Goal: Check status: Check status

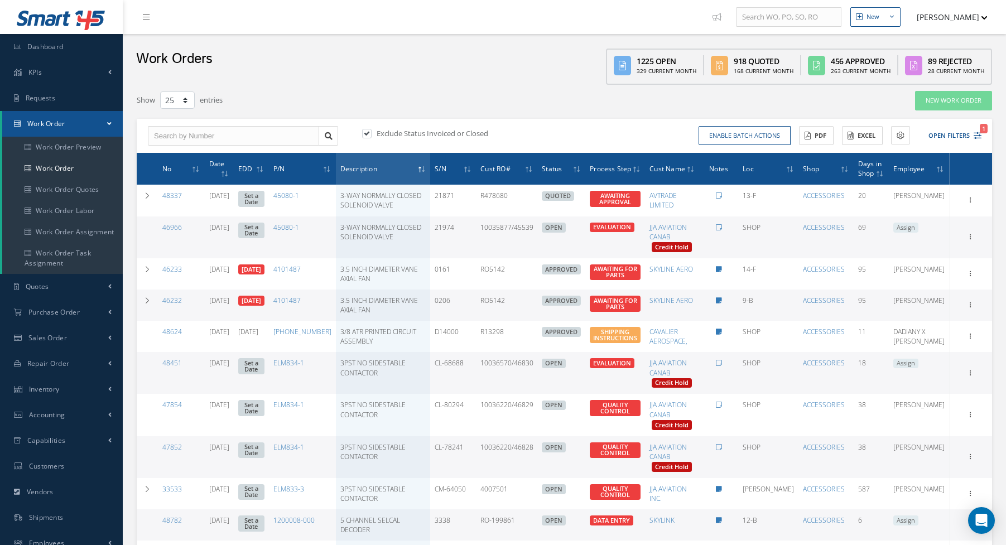
select select "25"
click at [61, 44] on span "Dashboard" at bounding box center [45, 46] width 36 height 9
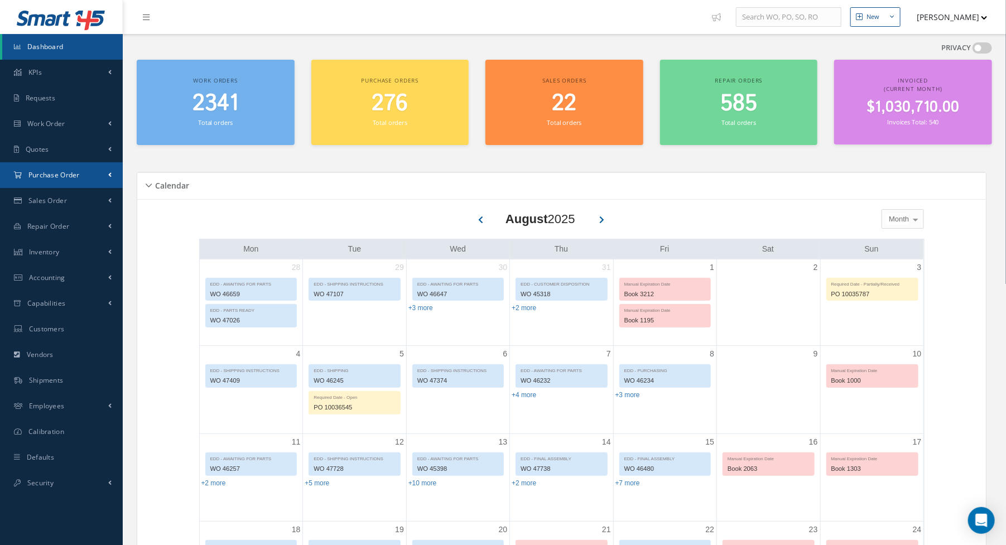
click at [66, 169] on link "Purchase Order" at bounding box center [61, 175] width 123 height 26
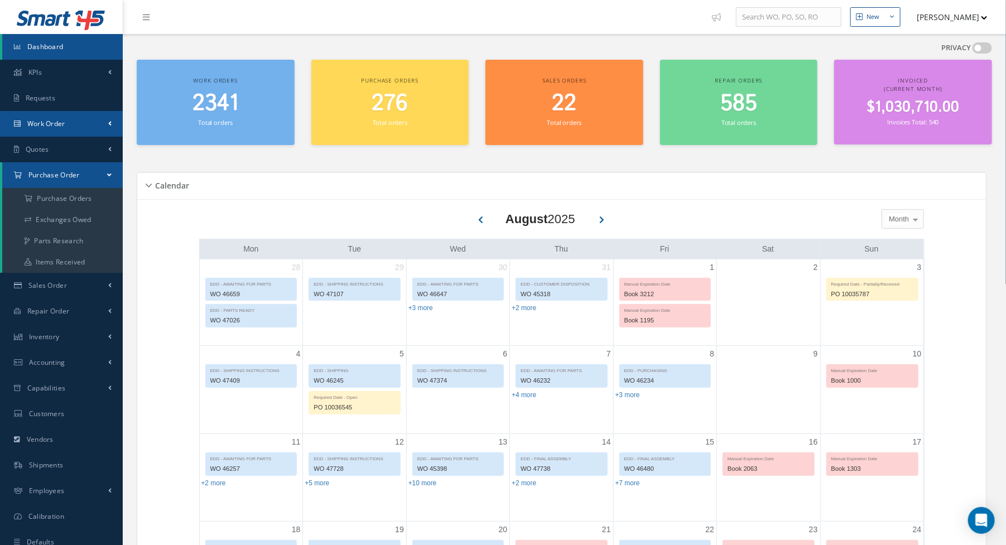
click at [69, 129] on link "Work Order" at bounding box center [61, 124] width 123 height 26
click at [61, 176] on link "Work Order" at bounding box center [62, 168] width 120 height 21
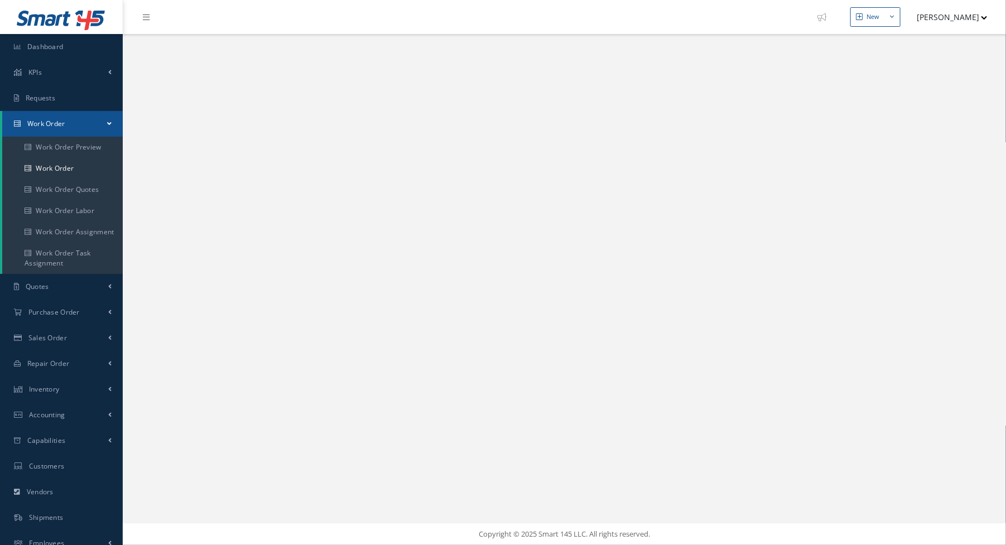
select select "25"
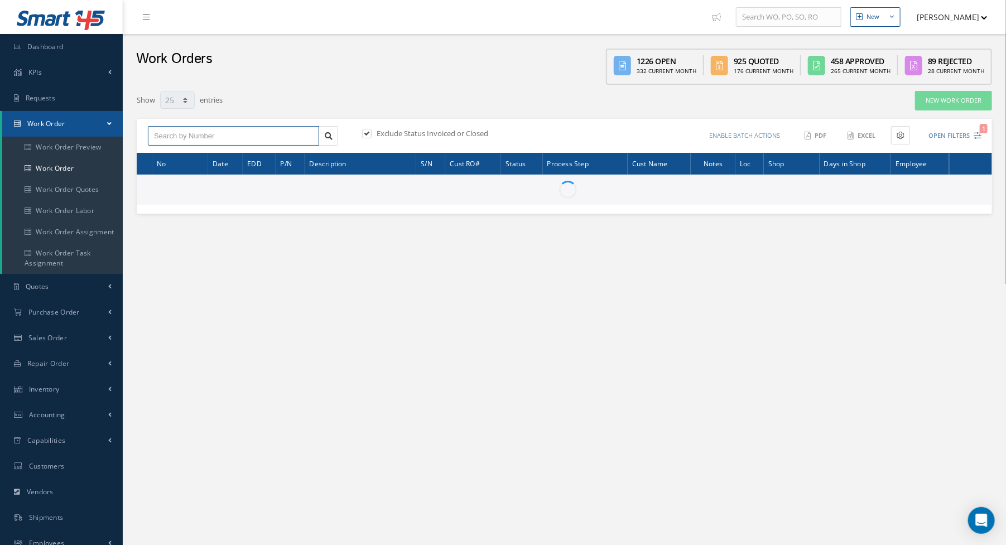
click at [206, 137] on input "text" at bounding box center [233, 136] width 171 height 20
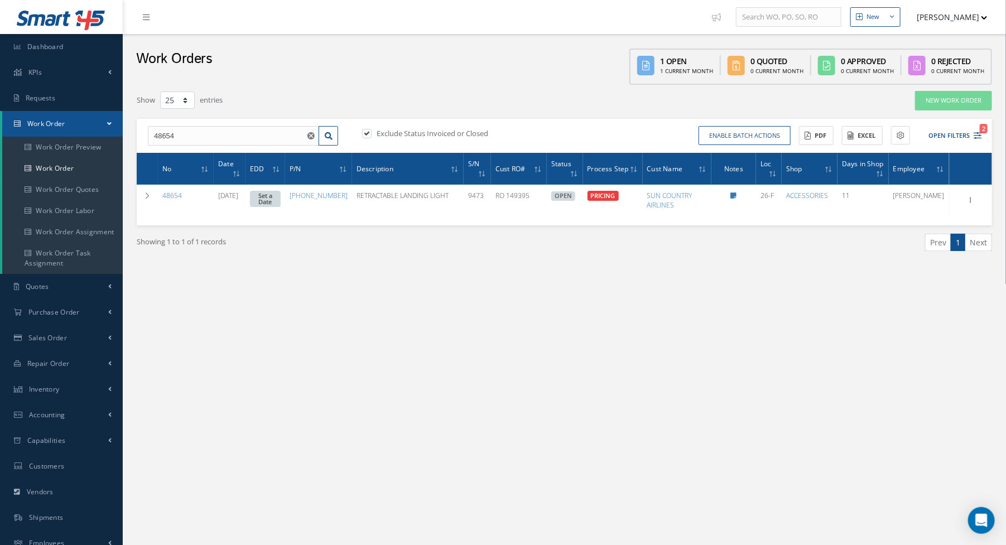
click at [300, 78] on div "Work Orders 1 Open 1 Current Month 0 Quoted 0 Current Month 0 Approved 0 Curren…" at bounding box center [564, 59] width 883 height 51
click at [530, 375] on div "New New Work Order New Purchase Order New Customer Quote New Sales Order New Re…" at bounding box center [564, 316] width 883 height 633
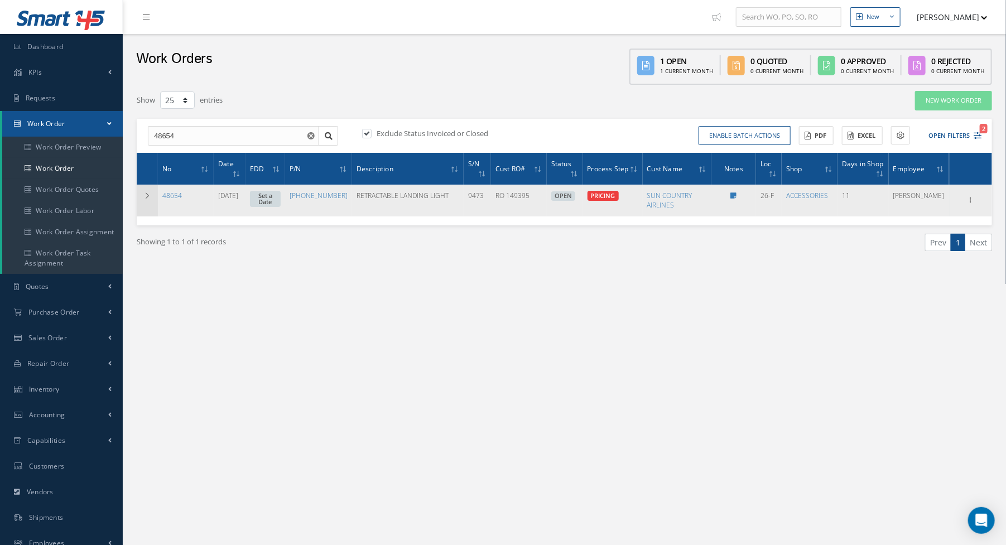
drag, startPoint x: 129, startPoint y: 197, endPoint x: 144, endPoint y: 196, distance: 15.1
click at [129, 197] on div "Show 10 25 50 100 entries New Work Order 48654 48654 Exclude Status Invoiced or…" at bounding box center [564, 184] width 872 height 189
click at [144, 196] on icon at bounding box center [147, 195] width 8 height 7
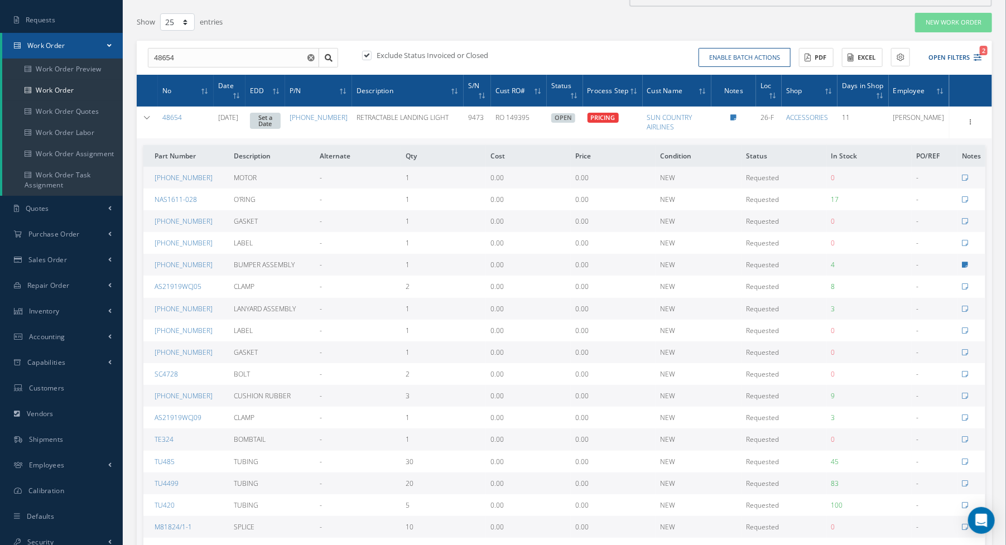
scroll to position [56, 0]
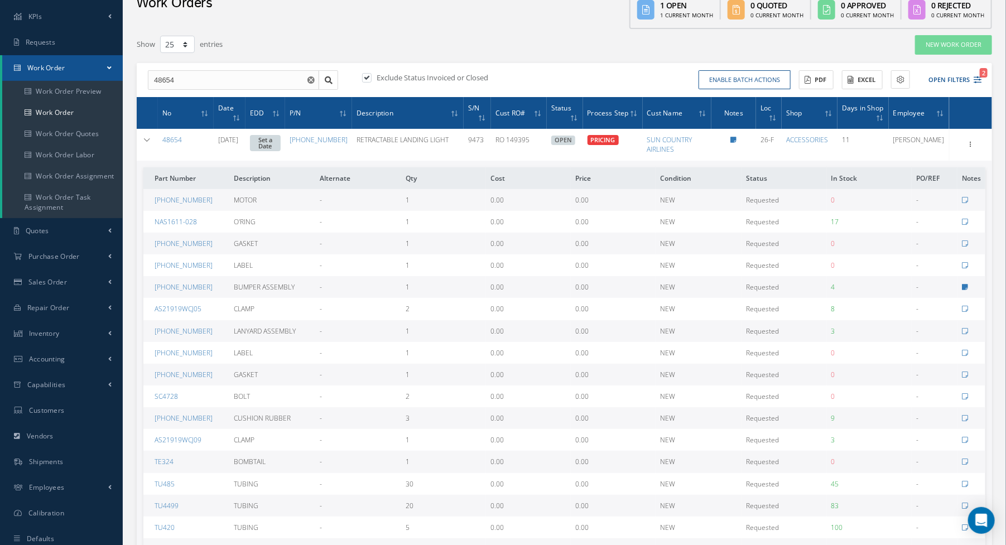
click at [560, 39] on div "Show 10 25 50 100 entries" at bounding box center [382, 45] width 509 height 20
drag, startPoint x: 163, startPoint y: 78, endPoint x: 194, endPoint y: 78, distance: 31.2
click at [194, 78] on input "48654" at bounding box center [233, 80] width 171 height 20
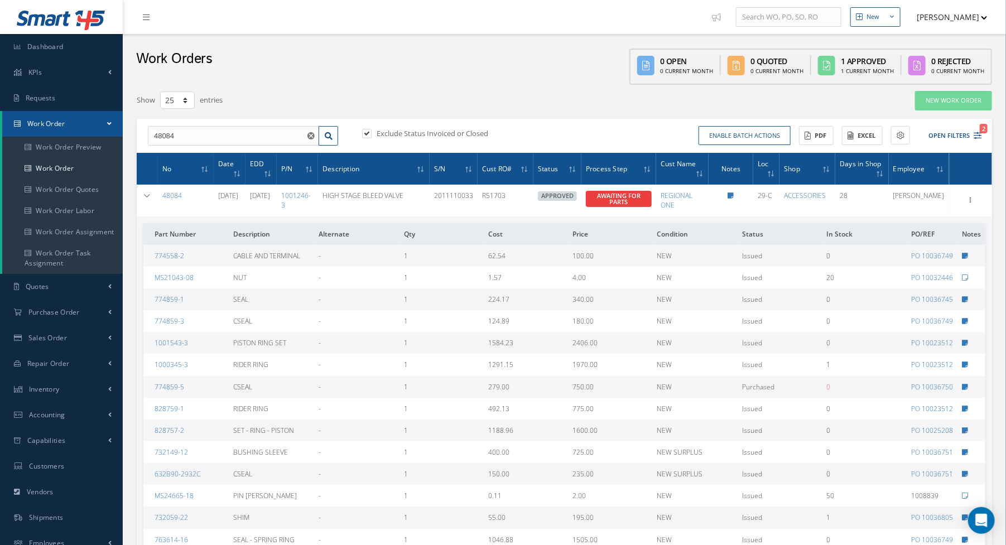
click at [455, 106] on div "Show 10 25 50 100 entries" at bounding box center [382, 100] width 509 height 20
drag, startPoint x: 148, startPoint y: 134, endPoint x: 211, endPoint y: 136, distance: 62.5
click at [211, 136] on input "48084" at bounding box center [233, 136] width 171 height 20
drag, startPoint x: 157, startPoint y: 137, endPoint x: 221, endPoint y: 137, distance: 63.6
click at [221, 137] on input "48084" at bounding box center [233, 136] width 171 height 20
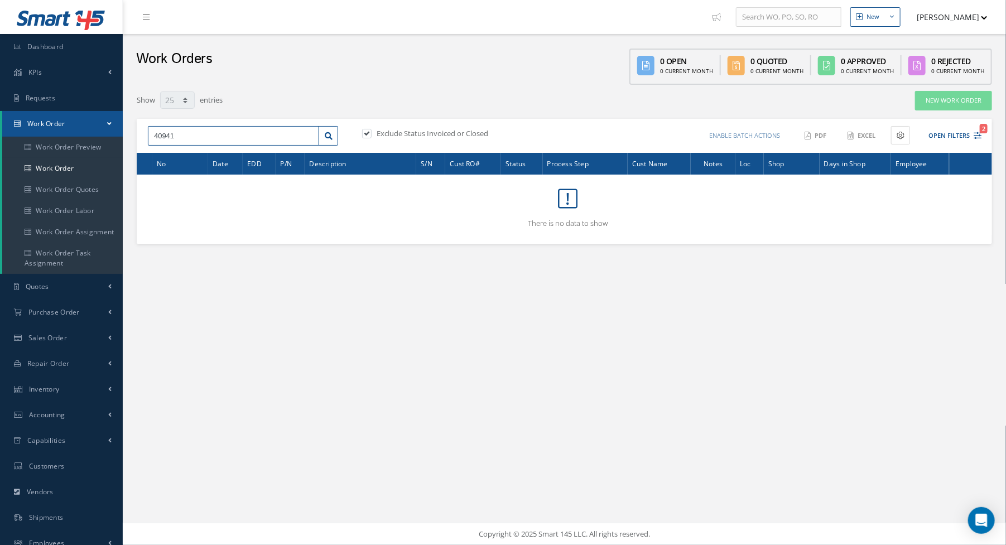
click at [160, 136] on input "40941" at bounding box center [233, 136] width 171 height 20
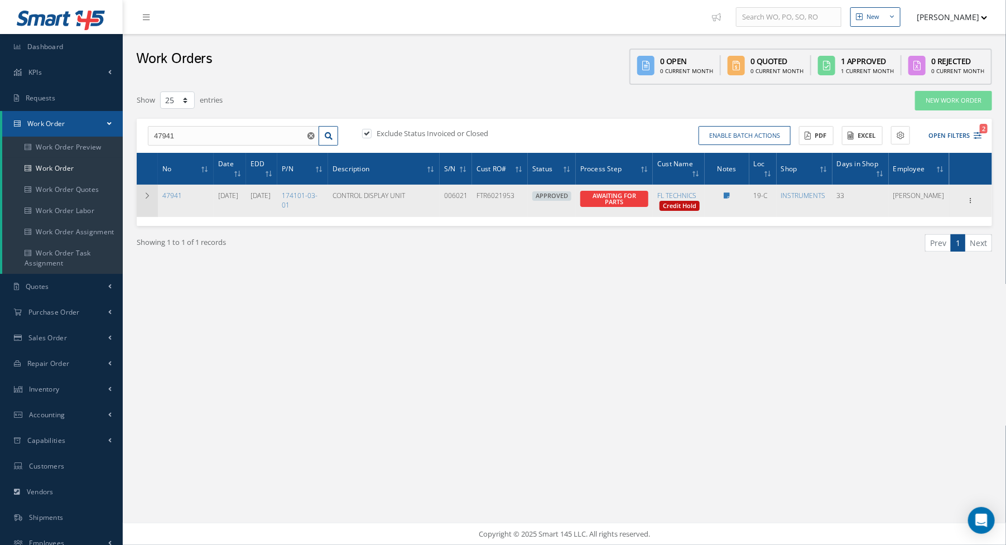
click at [148, 196] on icon at bounding box center [147, 195] width 8 height 7
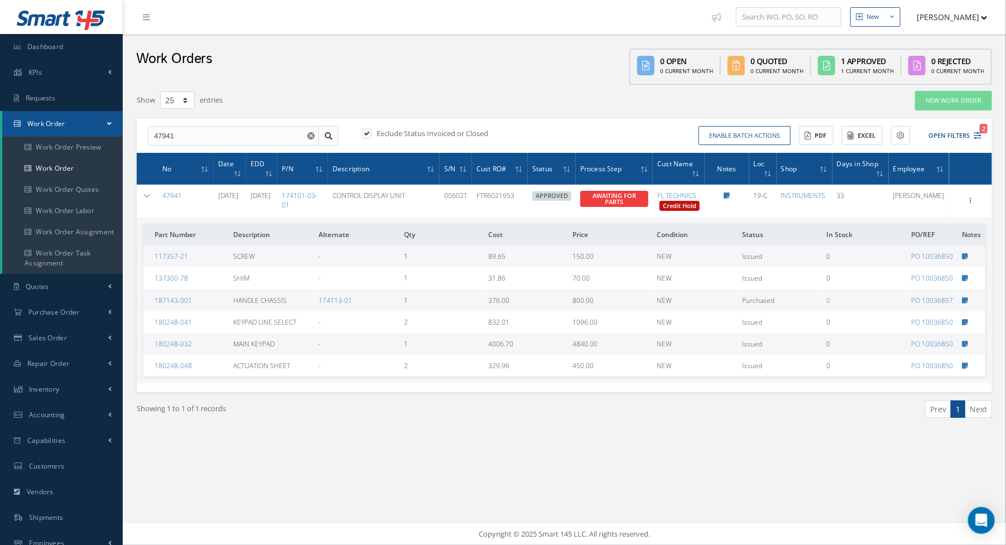
click at [340, 427] on div "Showing 1 to 1 of 1 records" at bounding box center [346, 413] width 436 height 26
drag, startPoint x: 180, startPoint y: 130, endPoint x: 148, endPoint y: 137, distance: 32.5
click at [143, 136] on div "47941 No Match Found" at bounding box center [242, 136] width 207 height 20
click at [164, 135] on input "47941" at bounding box center [233, 136] width 171 height 20
drag, startPoint x: 162, startPoint y: 135, endPoint x: 201, endPoint y: 133, distance: 39.7
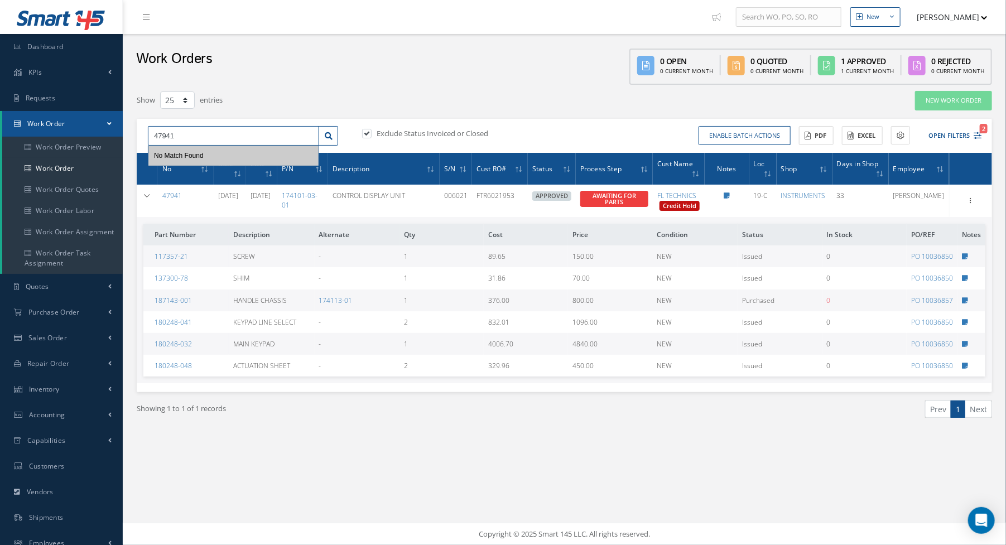
click at [201, 133] on input "47941" at bounding box center [233, 136] width 171 height 20
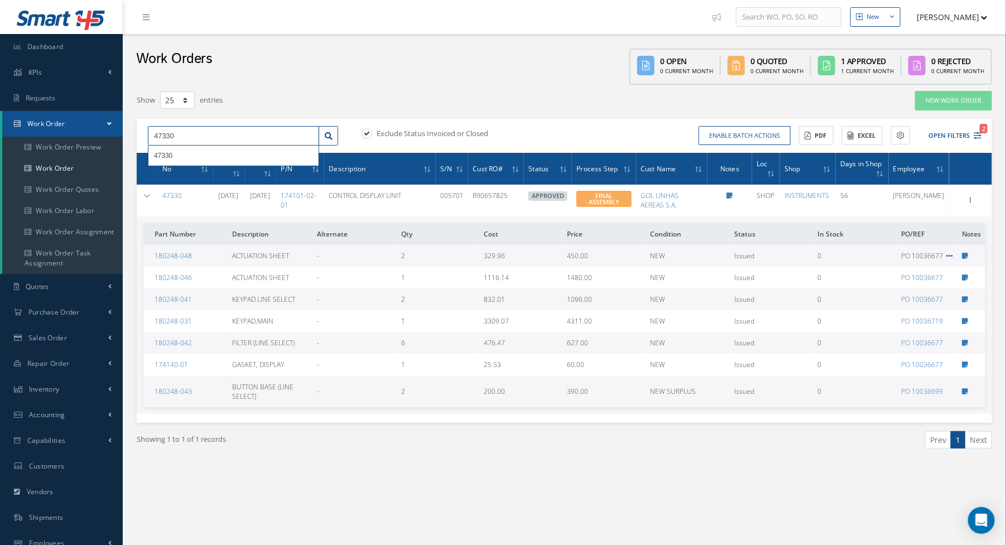
click at [171, 137] on input "47330" at bounding box center [233, 136] width 171 height 20
drag, startPoint x: 166, startPoint y: 136, endPoint x: 192, endPoint y: 136, distance: 26.8
click at [192, 136] on input "47330" at bounding box center [233, 136] width 171 height 20
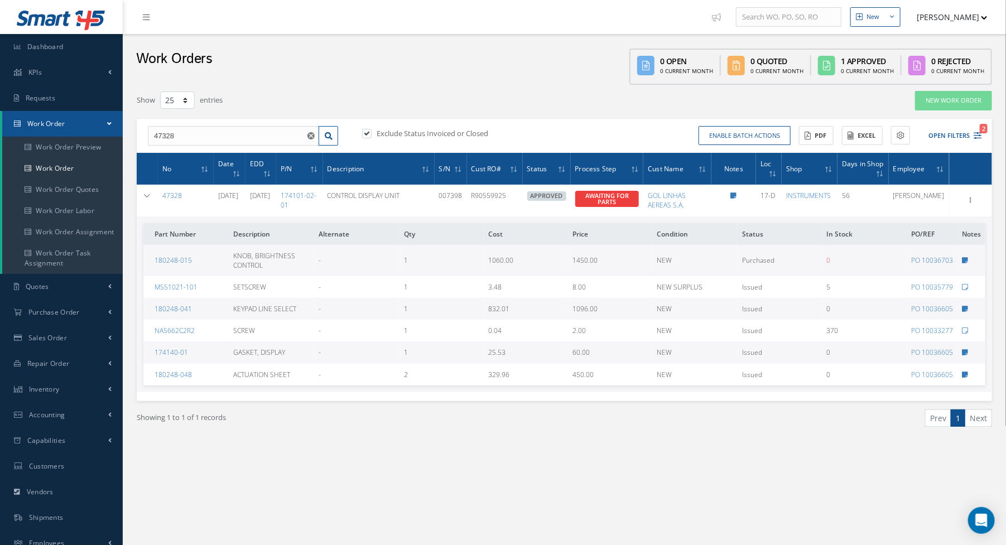
click at [413, 74] on div "Work Orders 0 Open 0 Current Month 0 Quoted 0 Current Month 1 Approved 0 Curren…" at bounding box center [564, 59] width 883 height 51
drag, startPoint x: 158, startPoint y: 137, endPoint x: 194, endPoint y: 135, distance: 36.3
click at [194, 135] on input "47328" at bounding box center [233, 136] width 171 height 20
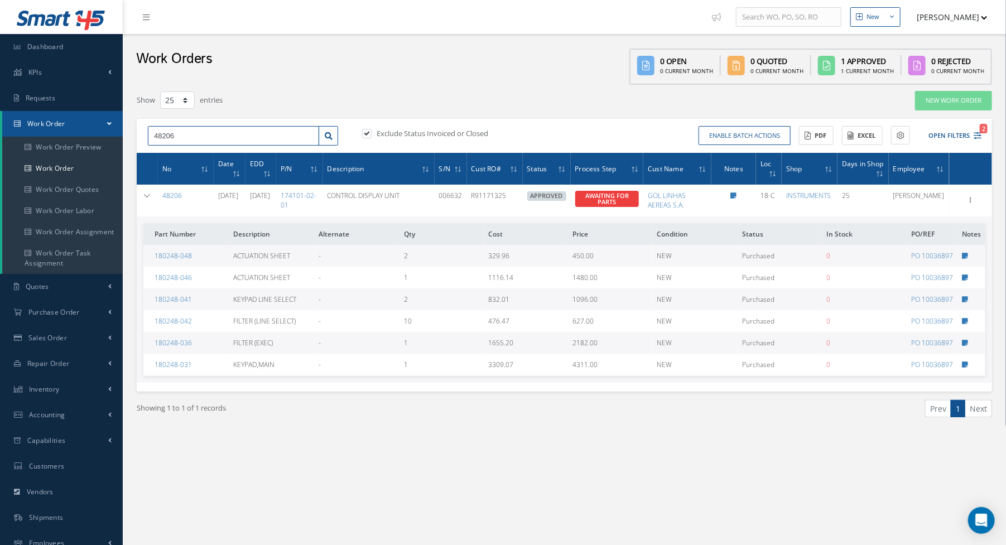
drag, startPoint x: 157, startPoint y: 133, endPoint x: 212, endPoint y: 133, distance: 54.7
click at [212, 133] on input "48206" at bounding box center [233, 136] width 171 height 20
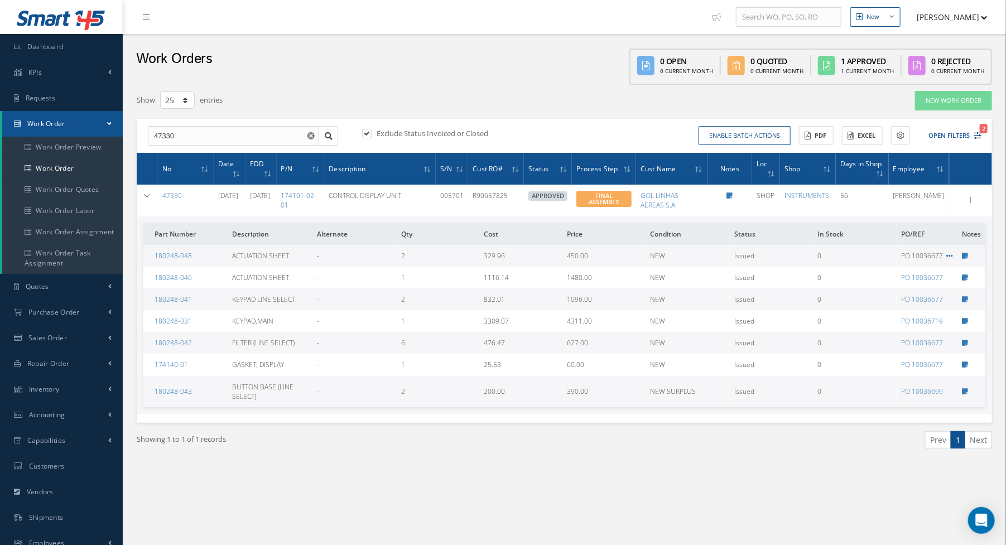
click at [688, 518] on div "New New Work Order New Purchase Order New Customer Quote New Sales Order New Re…" at bounding box center [564, 316] width 883 height 633
drag, startPoint x: 157, startPoint y: 134, endPoint x: 200, endPoint y: 134, distance: 42.4
click at [200, 134] on input "47330" at bounding box center [233, 136] width 171 height 20
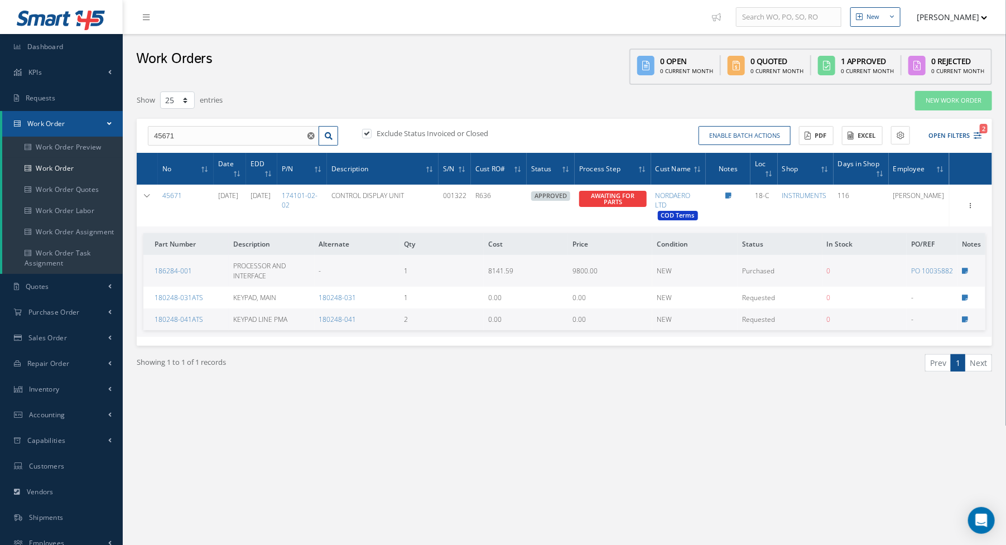
click at [433, 86] on div "Show 10 25 50 100 entries New Work Order 45671 45671 Exclude Status Invoiced or…" at bounding box center [564, 253] width 866 height 337
drag, startPoint x: 158, startPoint y: 134, endPoint x: 200, endPoint y: 134, distance: 41.3
click at [200, 134] on input "45671" at bounding box center [233, 136] width 171 height 20
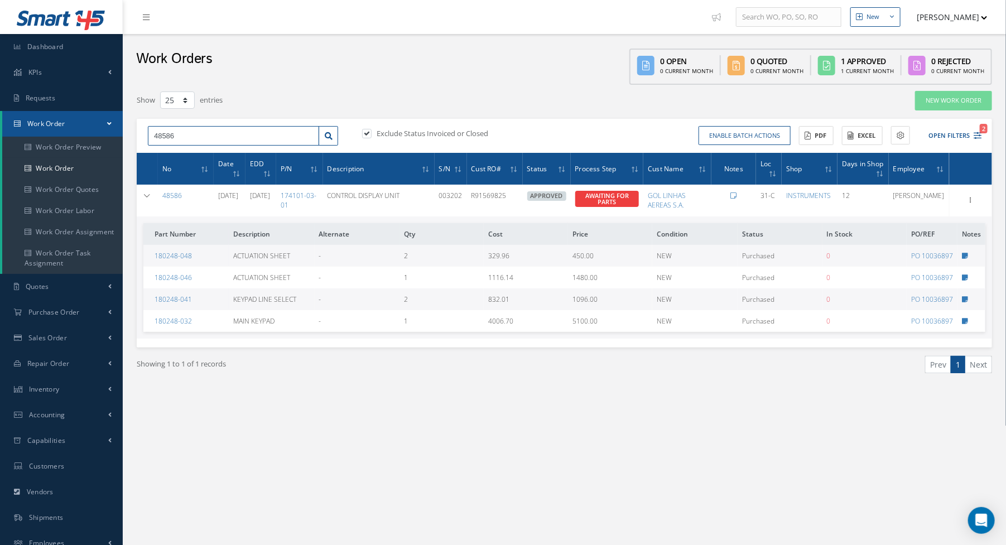
drag, startPoint x: 159, startPoint y: 139, endPoint x: 184, endPoint y: 138, distance: 25.1
click at [184, 138] on input "48586" at bounding box center [233, 136] width 171 height 20
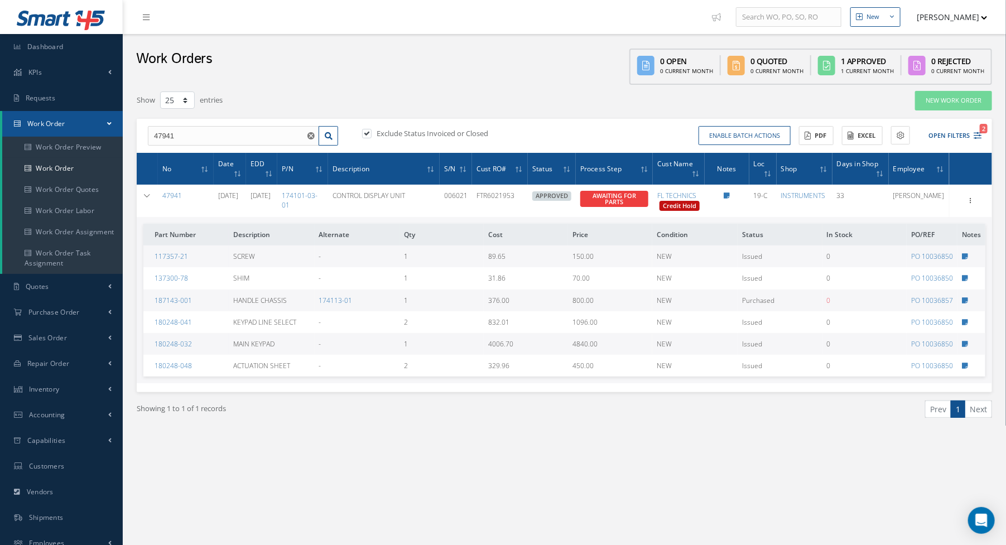
click at [468, 57] on div "Work Orders 0 Open 0 Current Month 0 Quoted 0 Current Month 1 Approved 1 Curren…" at bounding box center [564, 59] width 883 height 51
drag, startPoint x: 163, startPoint y: 137, endPoint x: 211, endPoint y: 136, distance: 48.0
click at [211, 136] on input "47941" at bounding box center [233, 136] width 171 height 20
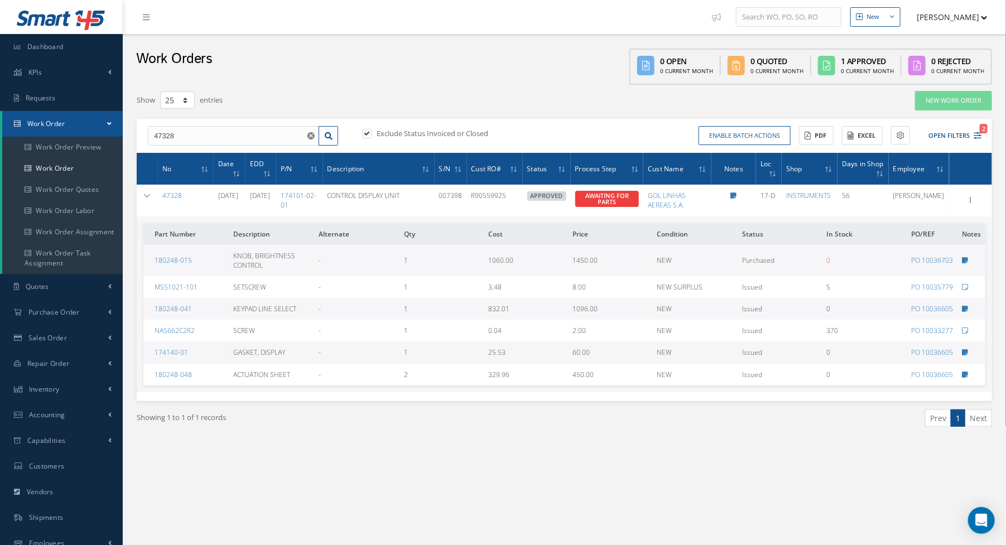
click at [421, 83] on div "Work Orders 0 Open 0 Current Month 0 Quoted 0 Current Month 1 Approved 0 Curren…" at bounding box center [564, 59] width 883 height 51
click at [373, 99] on div "Show 10 25 50 100 entries" at bounding box center [382, 100] width 509 height 20
click at [160, 134] on input "47328" at bounding box center [233, 136] width 171 height 20
drag, startPoint x: 161, startPoint y: 136, endPoint x: 196, endPoint y: 136, distance: 35.7
click at [196, 136] on input "47328" at bounding box center [233, 136] width 171 height 20
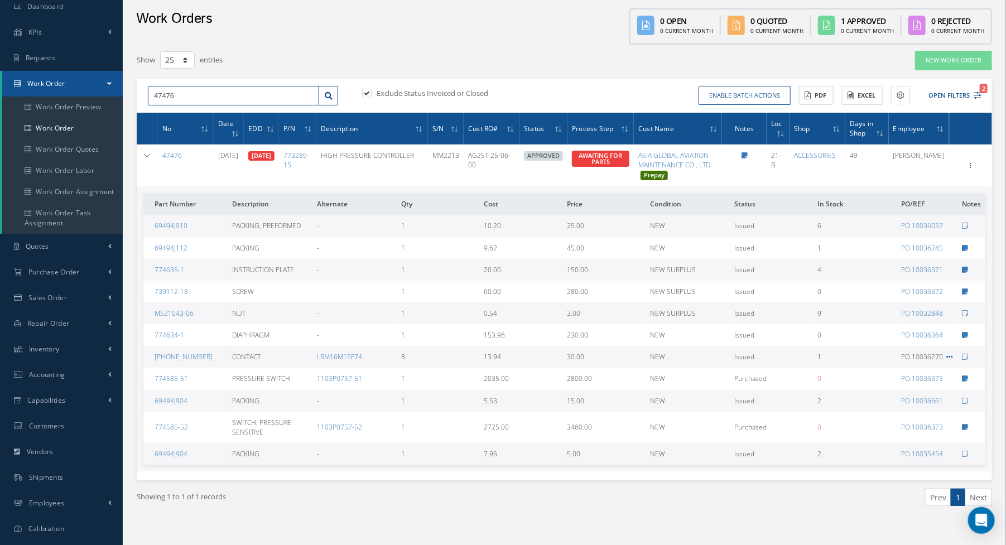
scroll to position [56, 0]
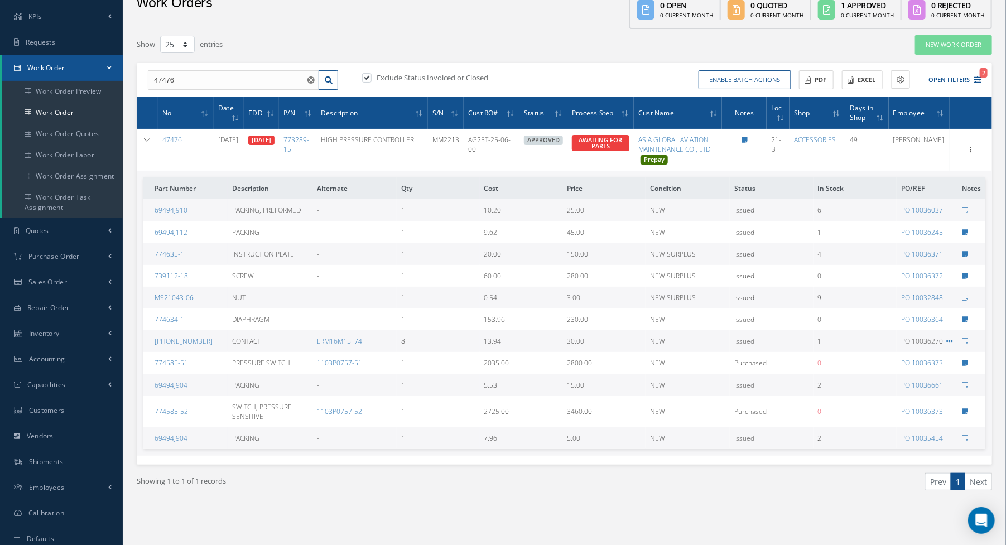
click at [495, 41] on div "Show 10 25 50 100 entries" at bounding box center [382, 45] width 509 height 20
drag, startPoint x: 162, startPoint y: 79, endPoint x: 193, endPoint y: 79, distance: 31.2
click at [193, 79] on input "47476" at bounding box center [233, 80] width 171 height 20
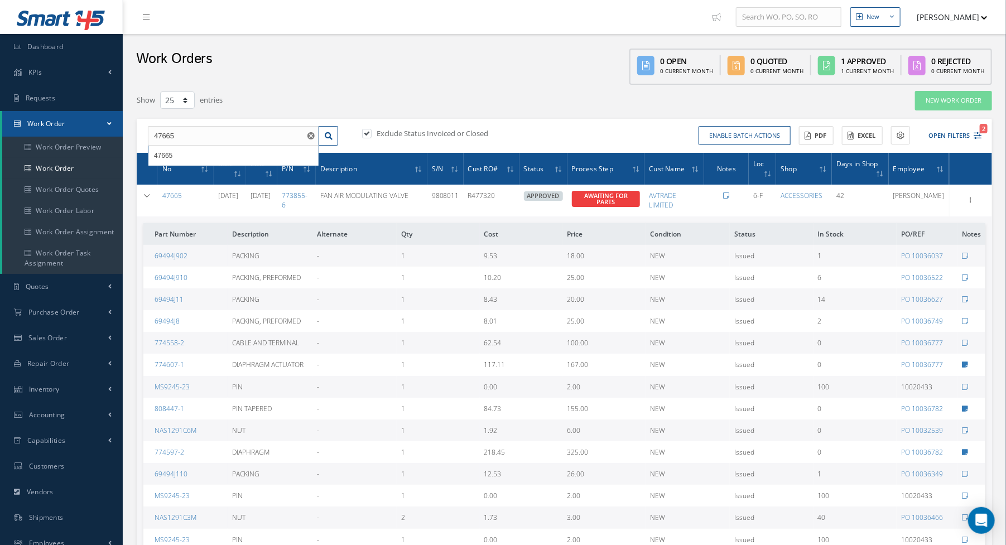
click at [534, 60] on div "Work Orders 0 Open 0 Current Month 0 Quoted 0 Current Month 1 Approved 1 Curren…" at bounding box center [564, 59] width 883 height 51
click at [336, 70] on div "Work Orders 0 Open 0 Current Month 0 Quoted 0 Current Month 1 Approved 1 Curren…" at bounding box center [564, 59] width 883 height 51
drag, startPoint x: 157, startPoint y: 135, endPoint x: 195, endPoint y: 134, distance: 37.9
click at [195, 134] on input "47665" at bounding box center [233, 136] width 171 height 20
type input "48658"
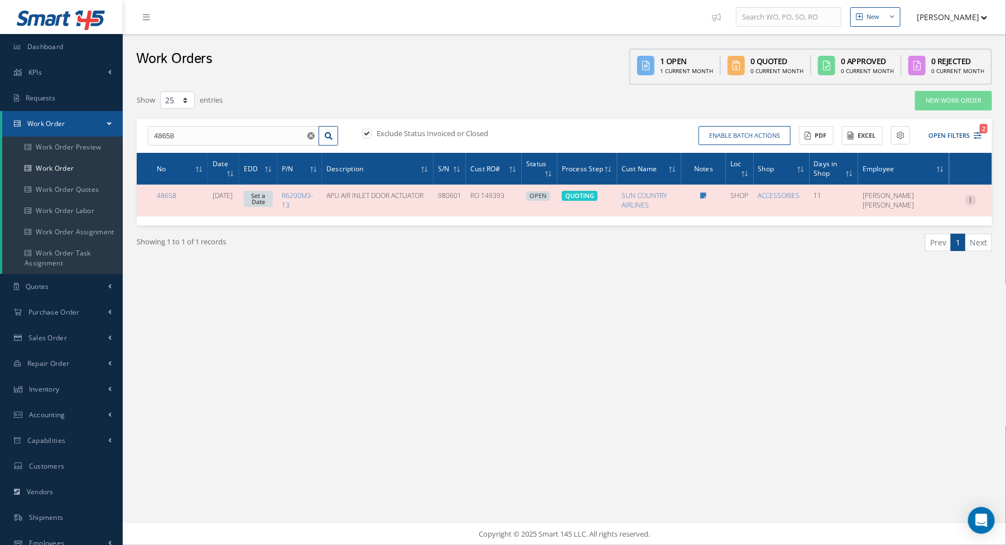
click at [971, 202] on icon at bounding box center [970, 199] width 11 height 9
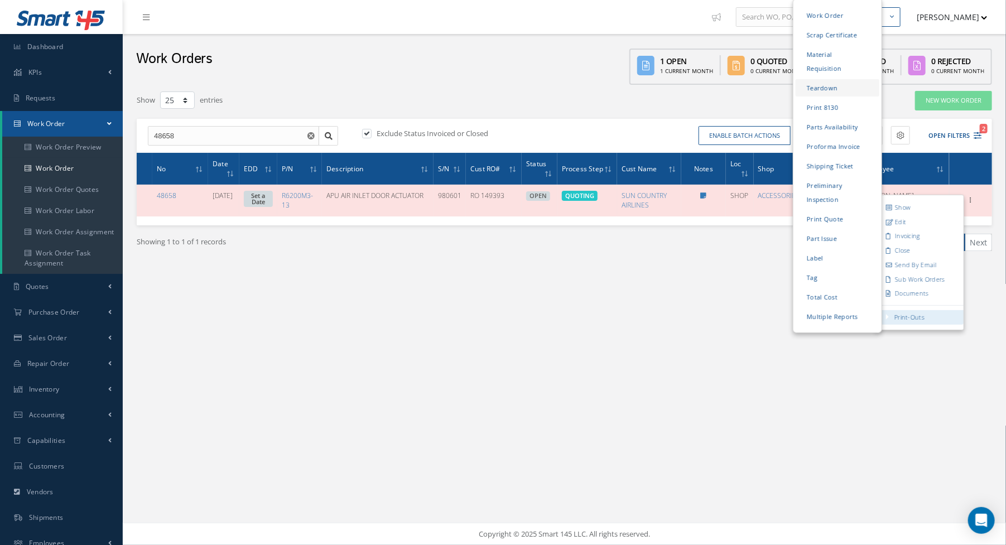
click at [832, 79] on link "Teardown" at bounding box center [837, 87] width 84 height 17
